Goal: Task Accomplishment & Management: Manage account settings

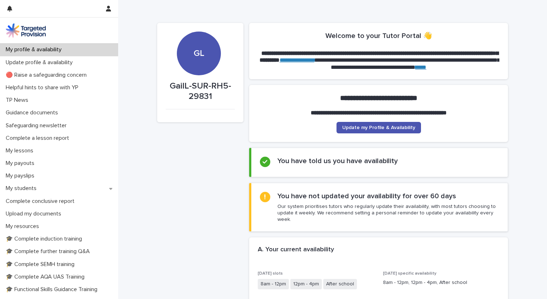
click at [20, 189] on p "My students" at bounding box center [22, 188] width 39 height 7
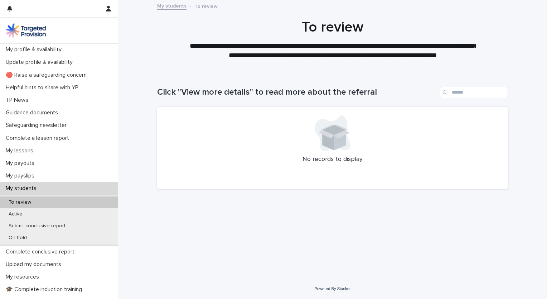
click at [493, 39] on div "**********" at bounding box center [333, 39] width 358 height 41
click at [16, 215] on p "Active" at bounding box center [15, 214] width 25 height 6
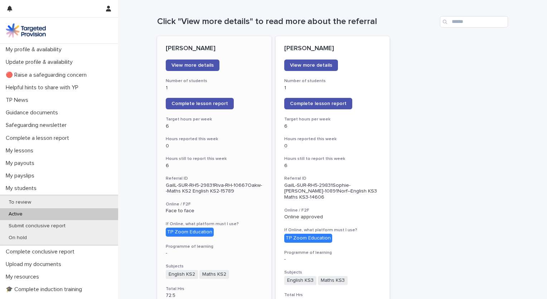
scroll to position [72, 0]
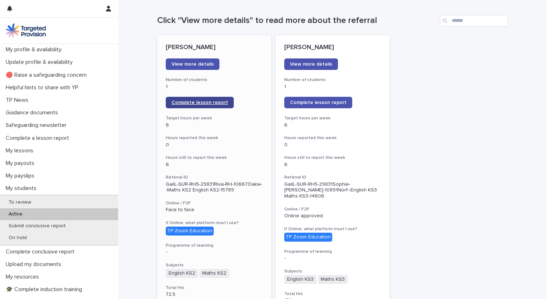
click at [199, 104] on span "Complete lesson report" at bounding box center [200, 102] width 57 height 5
click at [307, 102] on span "Complete lesson report" at bounding box center [318, 102] width 57 height 5
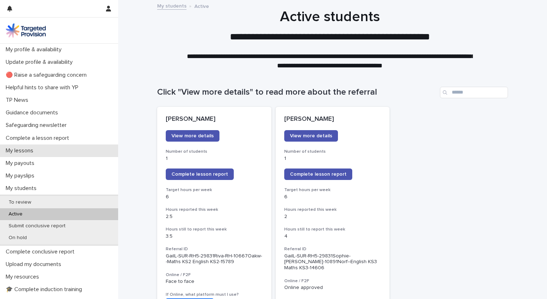
click at [10, 149] on p "My lessons" at bounding box center [21, 150] width 36 height 7
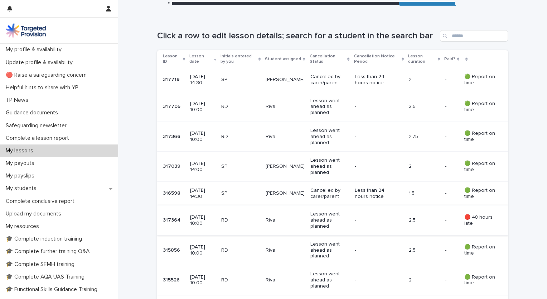
scroll to position [109, 0]
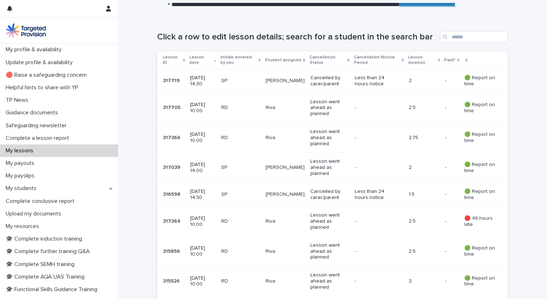
click at [362, 26] on div "Click a row to edit lesson details; search for a student in the search bar" at bounding box center [332, 34] width 351 height 34
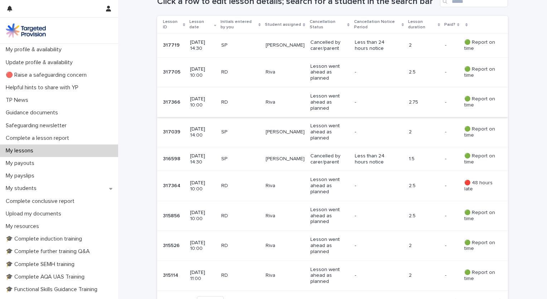
scroll to position [145, 0]
click at [34, 185] on p "My students" at bounding box center [22, 188] width 39 height 7
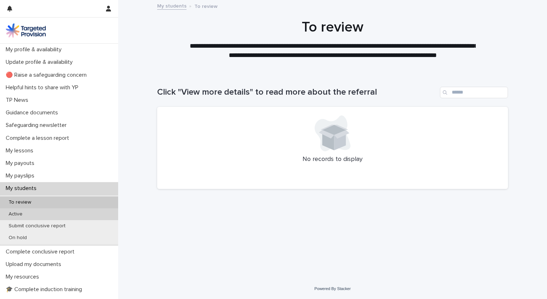
click at [31, 213] on div "Active" at bounding box center [59, 214] width 118 height 12
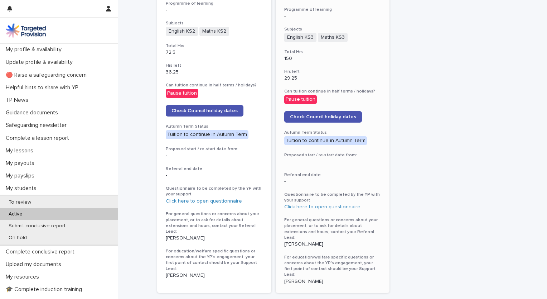
scroll to position [322, 0]
